Goal: Information Seeking & Learning: Learn about a topic

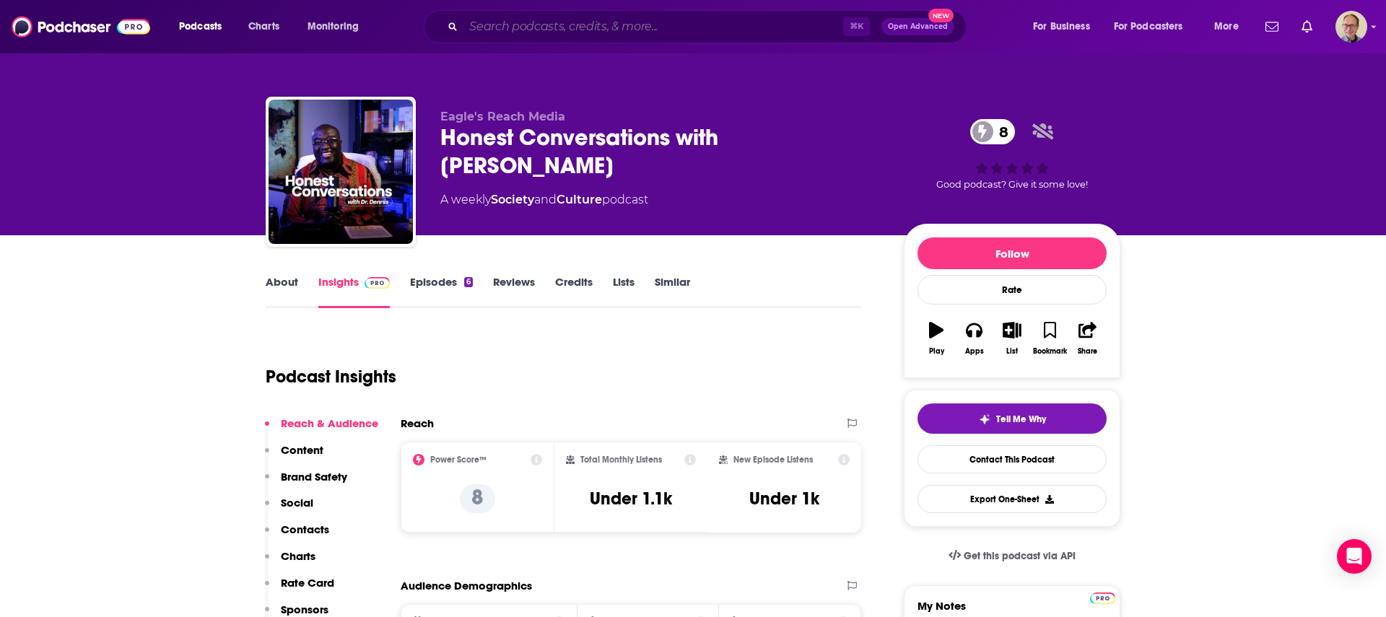
click at [539, 24] on input "Search podcasts, credits, & more..." at bounding box center [653, 26] width 380 height 23
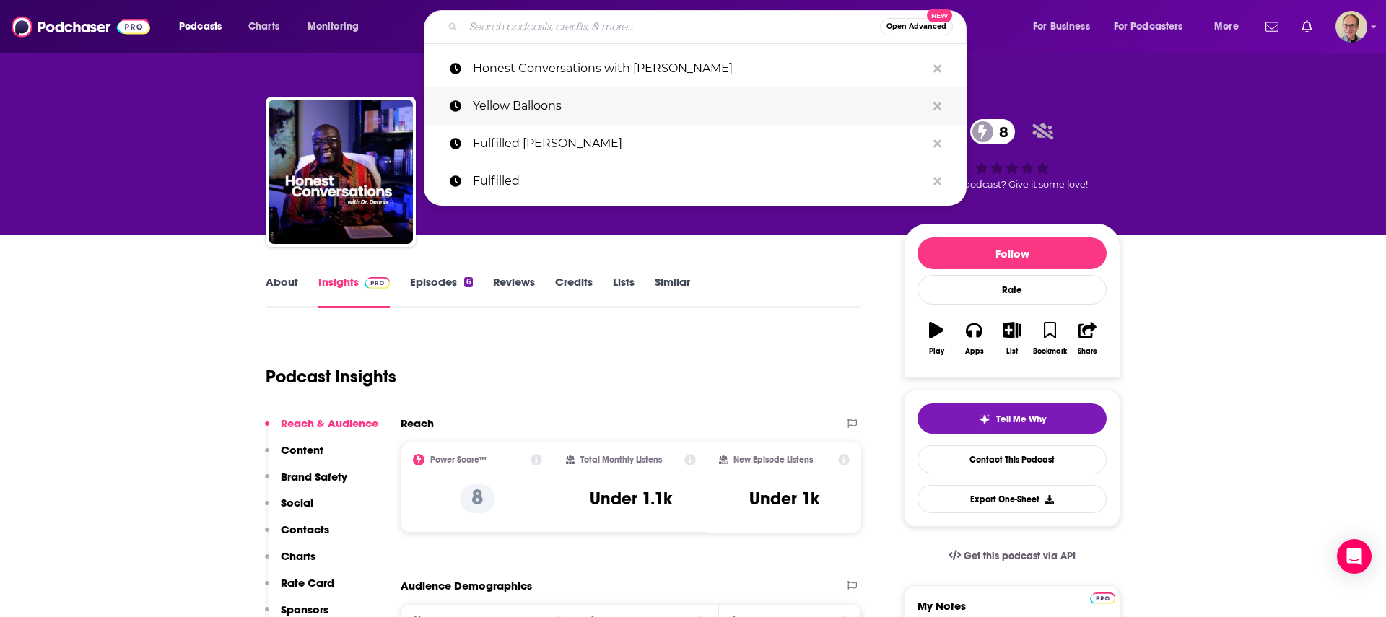
click at [531, 108] on p "Yellow Balloons" at bounding box center [699, 106] width 453 height 38
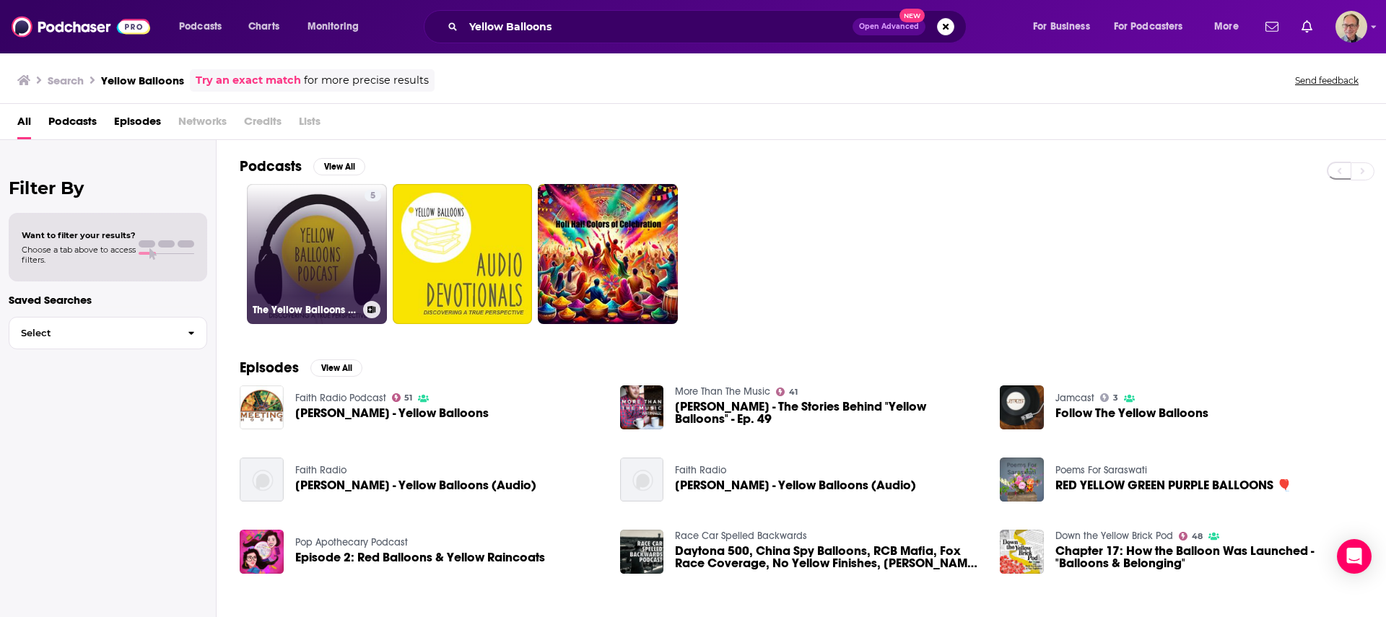
click at [323, 252] on link "5 The Yellow Balloons Podcast" at bounding box center [317, 254] width 140 height 140
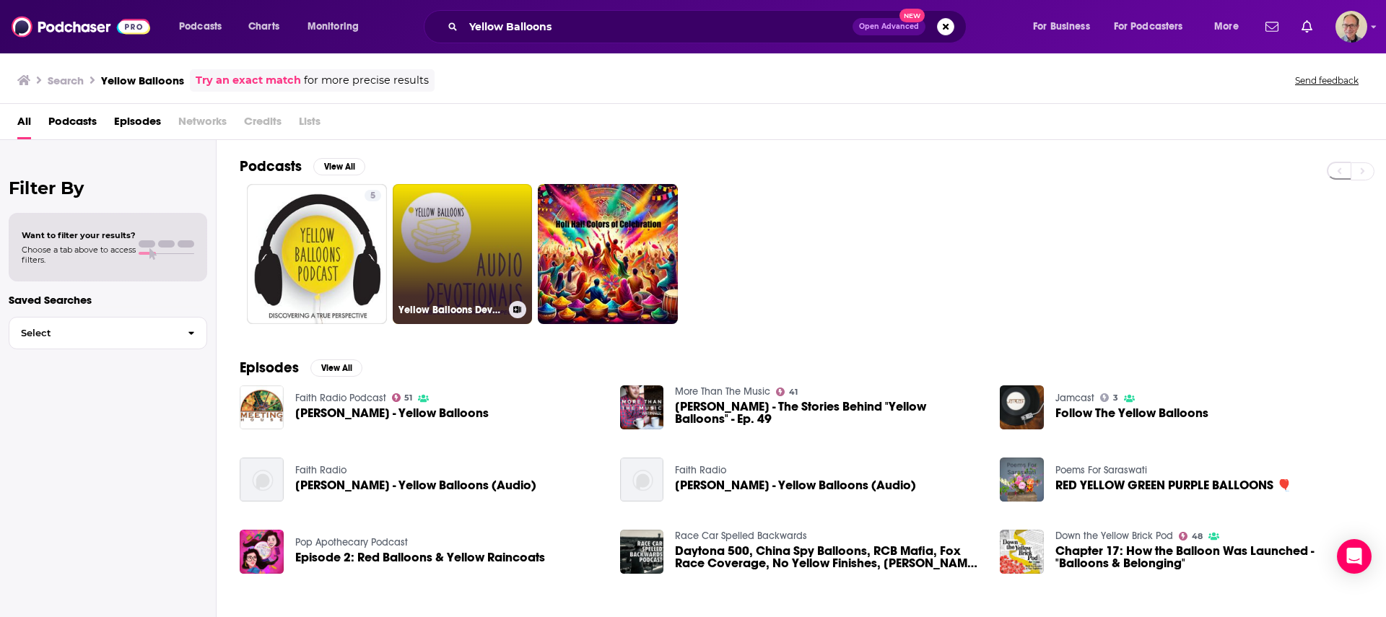
click at [455, 230] on link "Yellow Balloons Devotionals" at bounding box center [463, 254] width 140 height 140
click at [471, 252] on link "Yellow Balloons Devotionals" at bounding box center [463, 254] width 140 height 140
